Goal: Entertainment & Leisure: Consume media (video, audio)

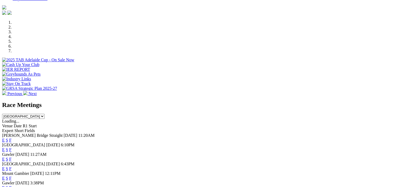
scroll to position [155, 0]
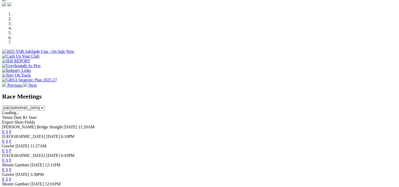
click at [12, 139] on link "F" at bounding box center [10, 141] width 2 height 4
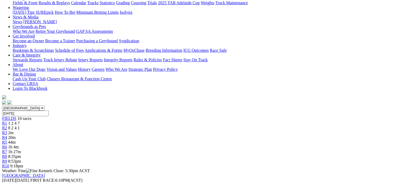
scroll to position [64, 0]
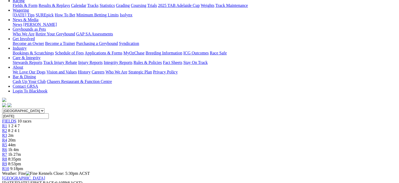
click at [20, 128] on span "8 2 4 1" at bounding box center [14, 130] width 12 height 4
